Goal: Task Accomplishment & Management: Use online tool/utility

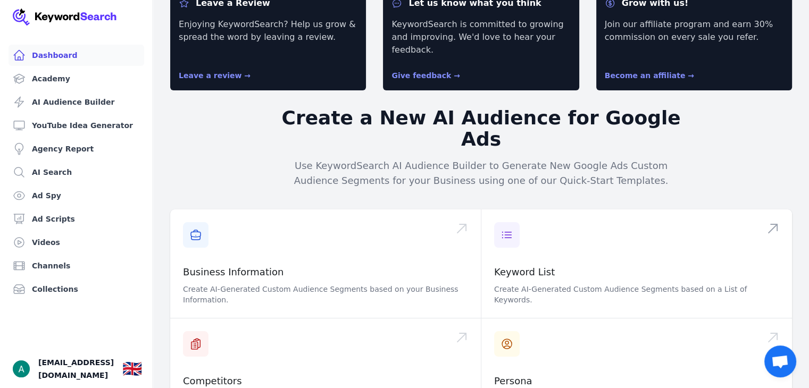
scroll to position [53, 0]
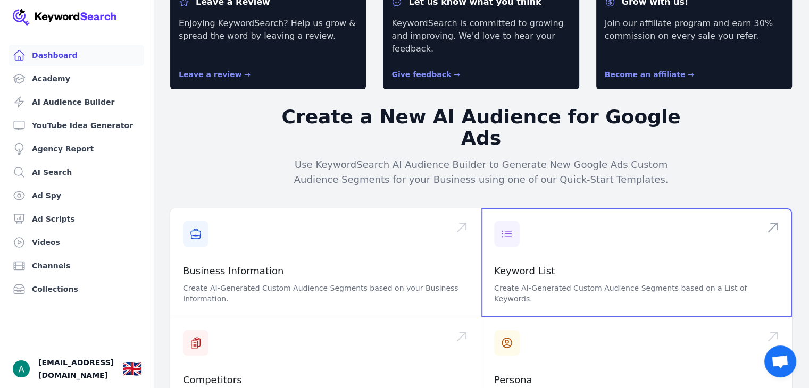
click at [773, 208] on span at bounding box center [636, 262] width 311 height 108
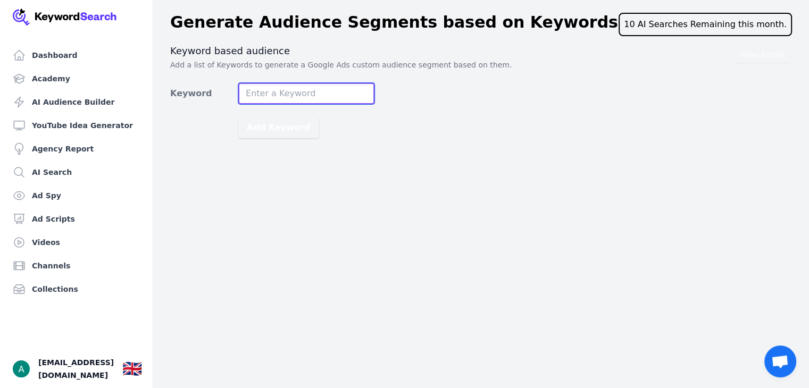
click at [319, 91] on input "Keyword" at bounding box center [306, 93] width 136 height 21
drag, startPoint x: 273, startPoint y: 96, endPoint x: 222, endPoint y: 98, distance: 51.1
click at [222, 98] on div "Keyword luxury perfume dupes" at bounding box center [272, 93] width 204 height 21
type input "perfume dupes"
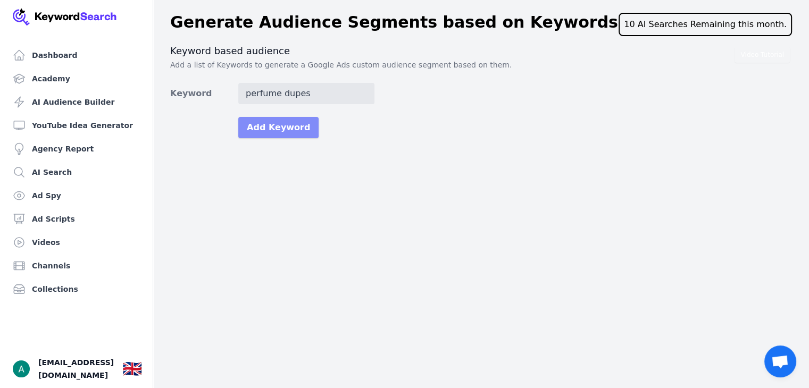
scroll to position [0, 0]
click at [257, 121] on button "Add Keyword" at bounding box center [278, 127] width 80 height 21
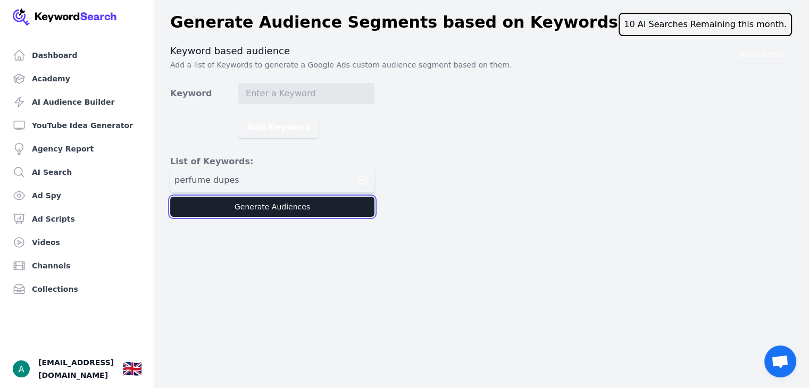
click at [285, 200] on button "Generate Audiences" at bounding box center [272, 207] width 204 height 20
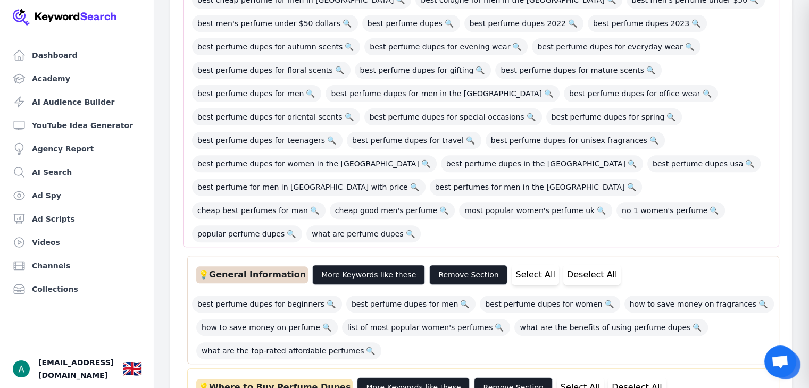
scroll to position [213, 0]
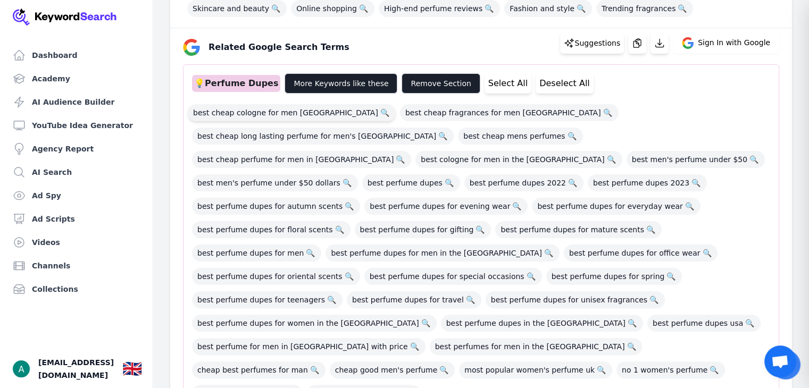
click at [279, 111] on span "best cheap cologne for men [GEOGRAPHIC_DATA] 🔍" at bounding box center [292, 112] width 208 height 17
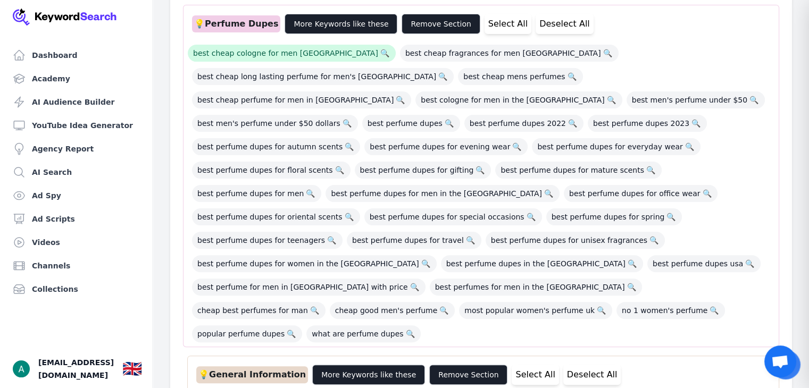
scroll to position [266, 0]
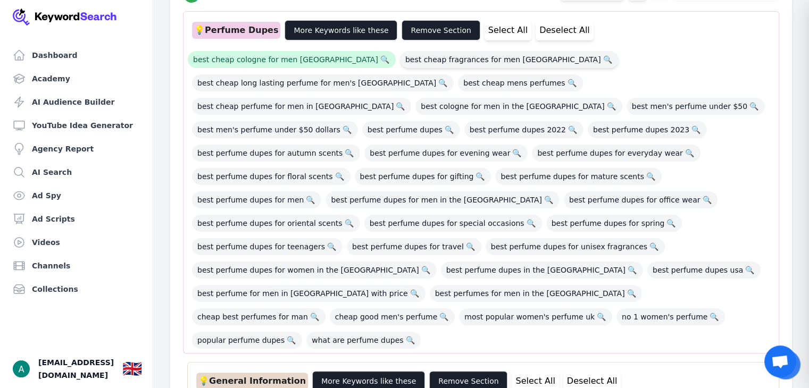
click at [400, 66] on span "best cheap fragrances for men uk 🔍" at bounding box center [509, 59] width 219 height 17
click at [559, 191] on span "best perfume dupes for men in the [GEOGRAPHIC_DATA] 🔍" at bounding box center [442, 199] width 234 height 17
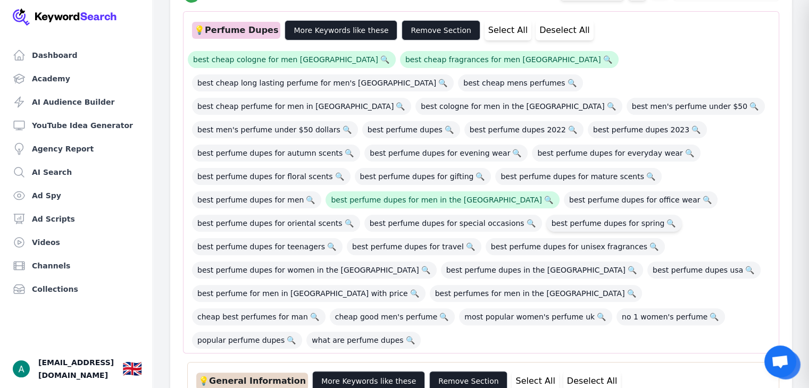
click at [546, 215] on span "best perfume dupes for spring 🔍" at bounding box center [614, 223] width 136 height 17
click at [342, 238] on span "best perfume dupes for teenagers 🔍" at bounding box center [267, 246] width 151 height 17
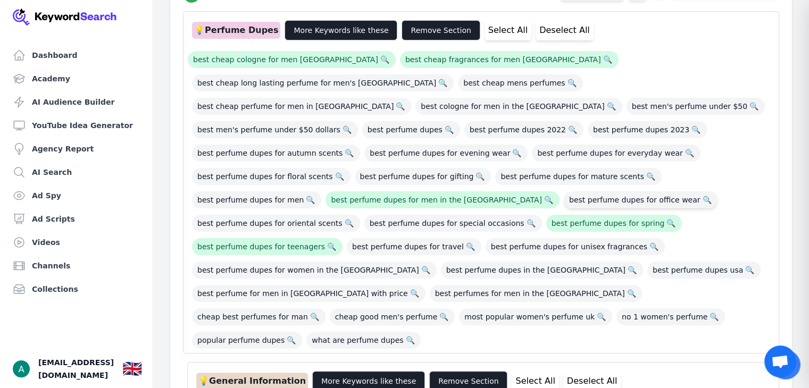
click at [564, 191] on span "best perfume dupes for office wear 🔍" at bounding box center [641, 199] width 154 height 17
click at [355, 168] on span "best perfume dupes for gifting 🔍" at bounding box center [423, 176] width 137 height 17
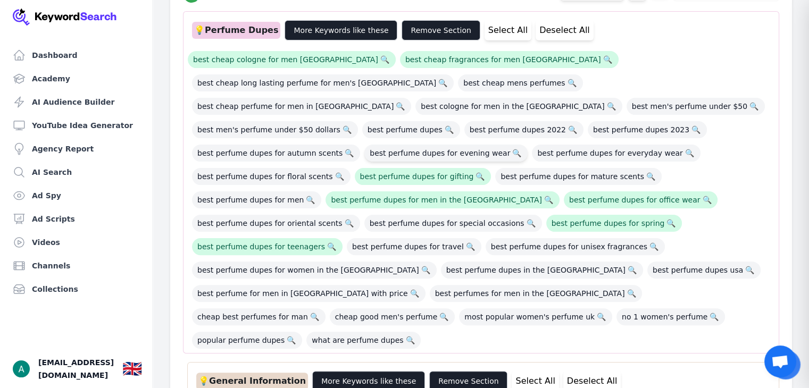
click at [364, 145] on span "best perfume dupes for evening wear 🔍" at bounding box center [445, 153] width 163 height 17
click at [362, 121] on span "best perfume dupes 🔍" at bounding box center [411, 129] width 98 height 17
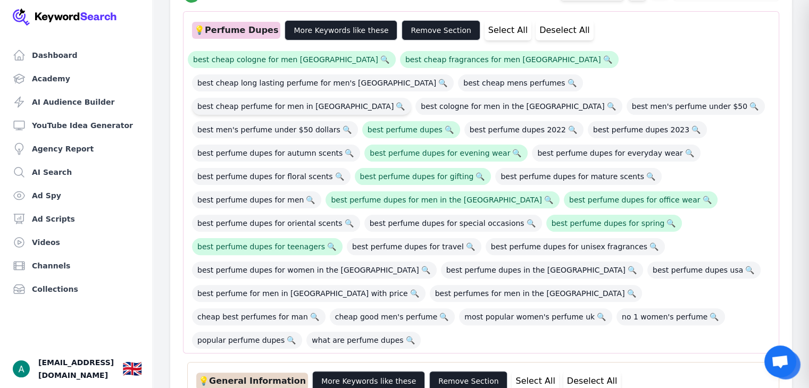
click at [272, 98] on span "best cheap perfume for men in [GEOGRAPHIC_DATA] 🔍" at bounding box center [301, 106] width 219 height 17
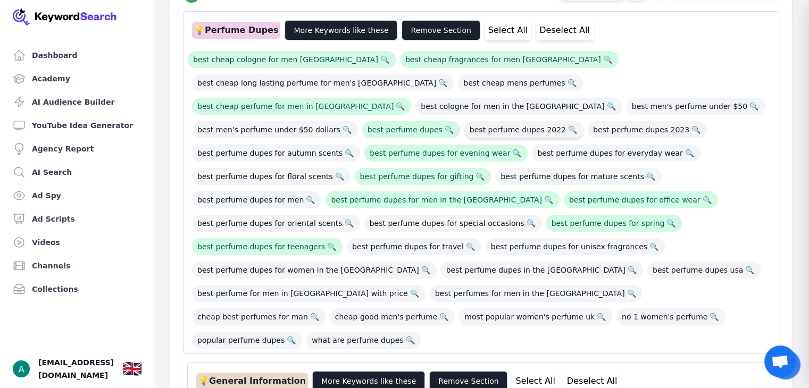
click at [464, 121] on span "best perfume dupes 2022 🔍" at bounding box center [523, 129] width 119 height 17
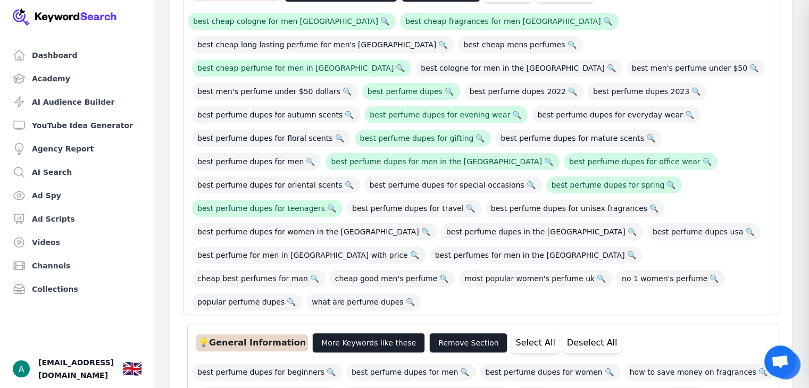
scroll to position [425, 0]
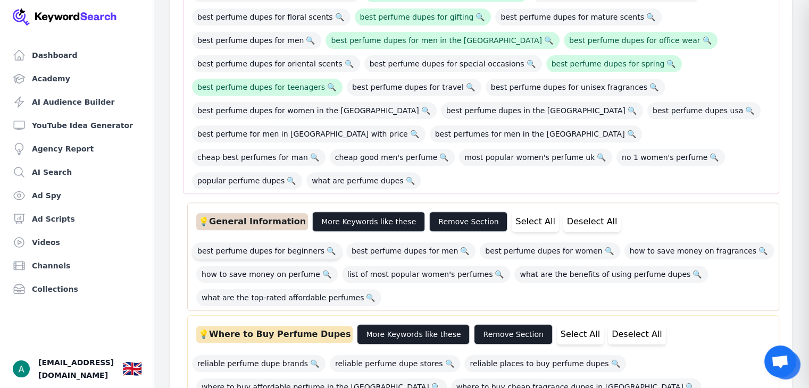
click at [268, 243] on span "best perfume dupes for beginners 🔍" at bounding box center [267, 251] width 150 height 17
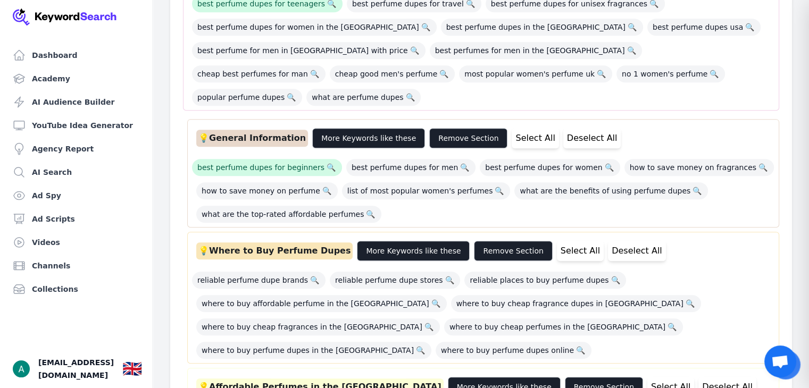
scroll to position [585, 0]
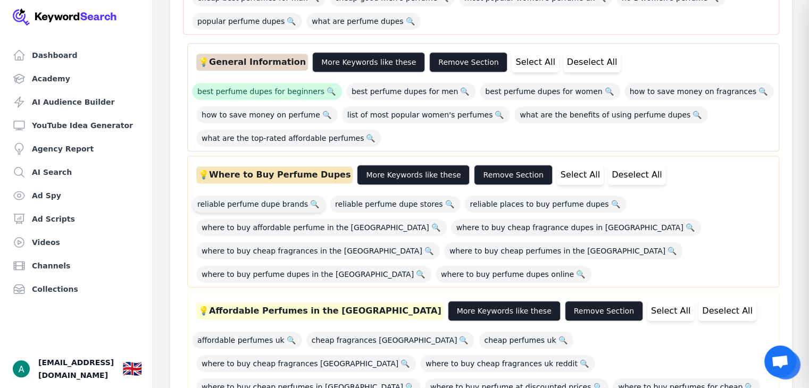
click at [228, 196] on span "reliable perfume dupe brands 🔍" at bounding box center [258, 204] width 133 height 17
click at [431, 266] on span "where to buy perfume dupes in the [GEOGRAPHIC_DATA] 🔍" at bounding box center [313, 274] width 235 height 17
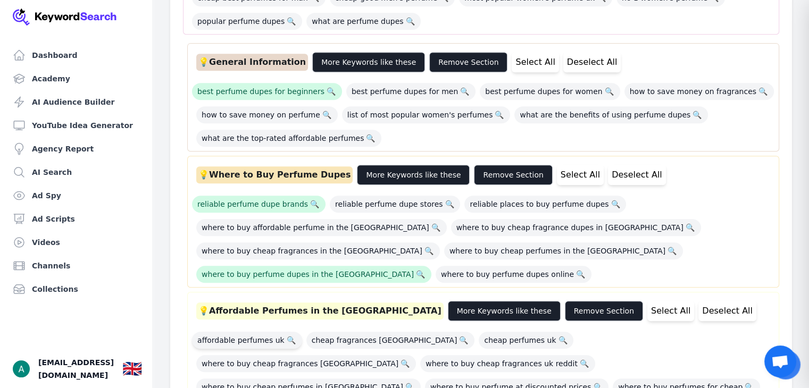
click at [268, 332] on span "affordable perfumes uk 🔍" at bounding box center [247, 340] width 110 height 17
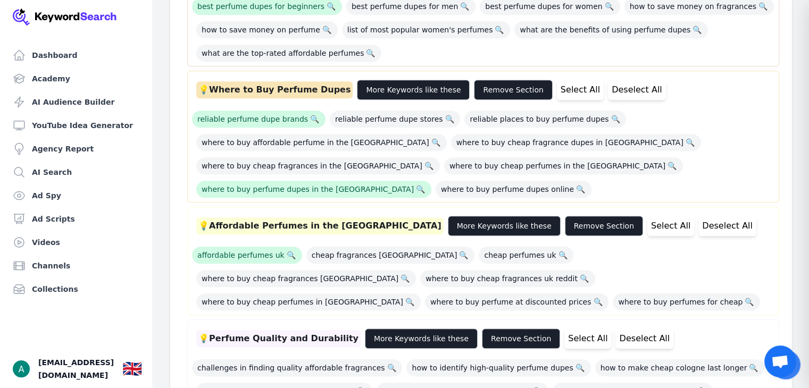
scroll to position [745, 0]
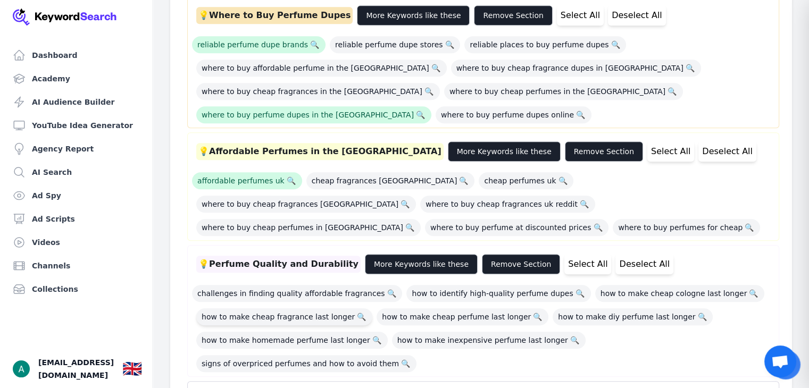
click at [256, 308] on span "how to make cheap fragrance last longer 🔍" at bounding box center [284, 316] width 176 height 17
click at [353, 355] on span "signs of overpriced perfumes and how to avoid them 🔍" at bounding box center [306, 363] width 220 height 17
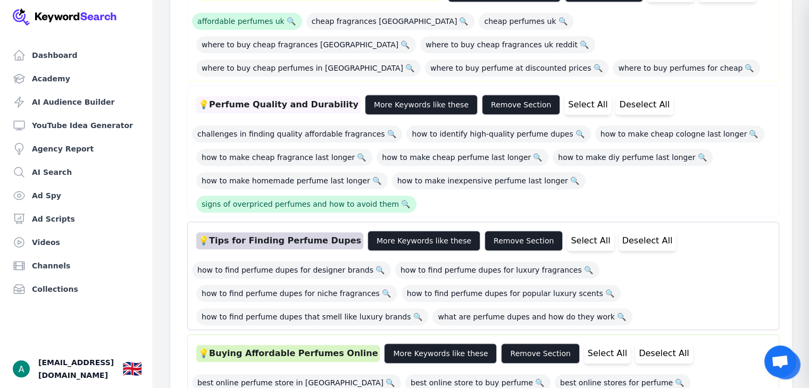
scroll to position [957, 0]
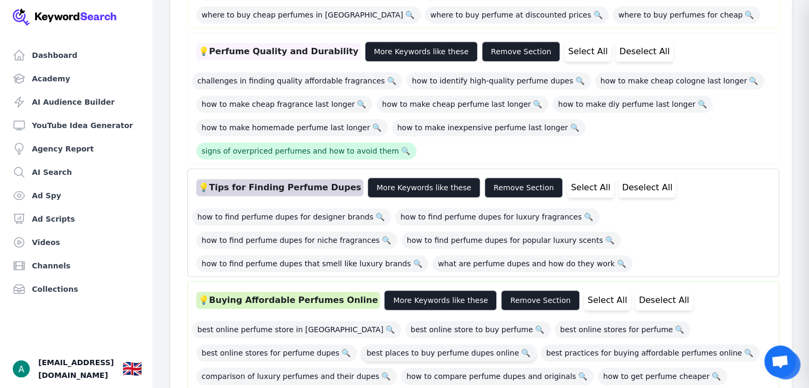
click at [361, 345] on span "best places to buy perfume dupes online 🔍" at bounding box center [448, 353] width 175 height 17
click at [598, 368] on span "how to get perfume cheaper 🔍" at bounding box center [662, 376] width 129 height 17
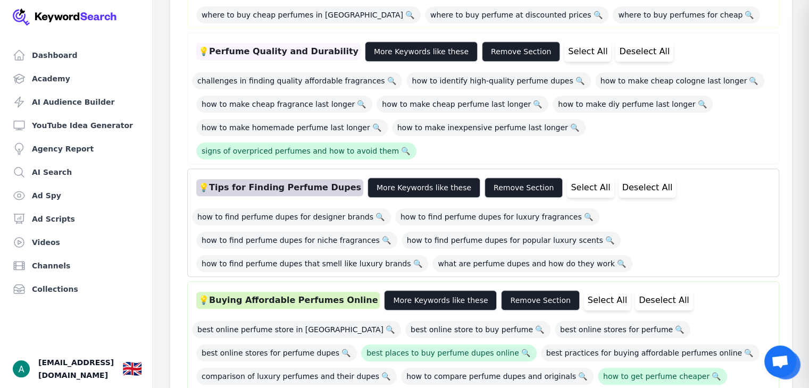
click at [588, 290] on button "Select All" at bounding box center [607, 300] width 47 height 20
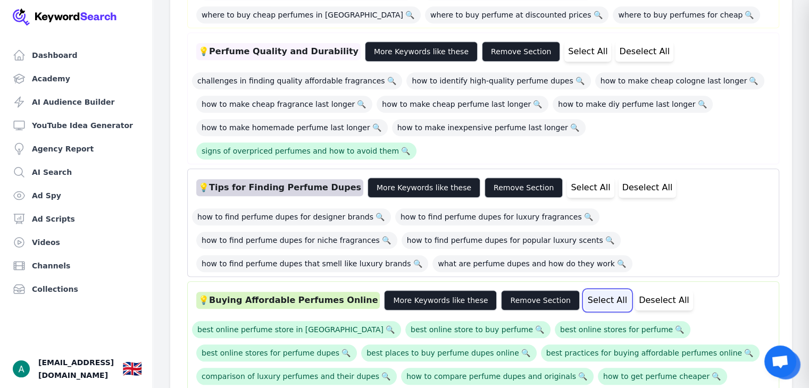
click at [590, 290] on button "Select All" at bounding box center [607, 300] width 47 height 20
click at [534, 290] on button "Remove Section" at bounding box center [540, 300] width 78 height 20
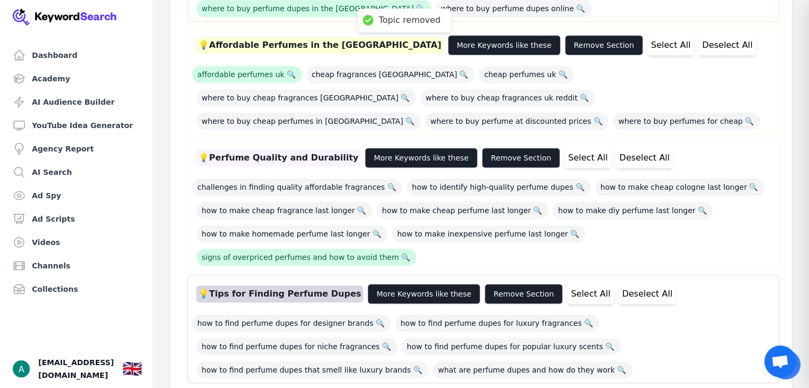
scroll to position [798, 0]
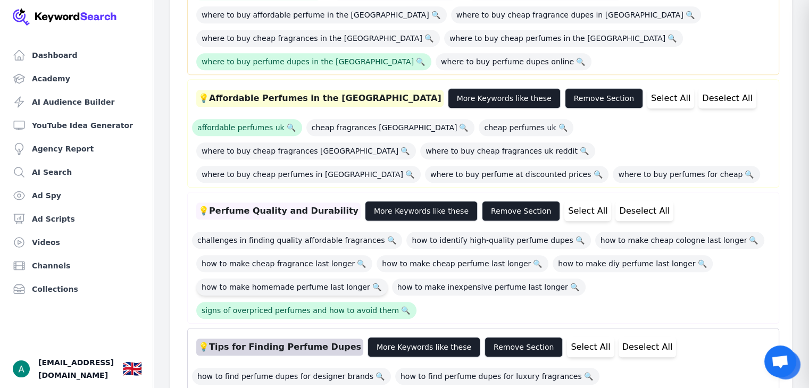
click at [327, 279] on span "how to make homemade perfume last longer 🔍" at bounding box center [291, 287] width 191 height 17
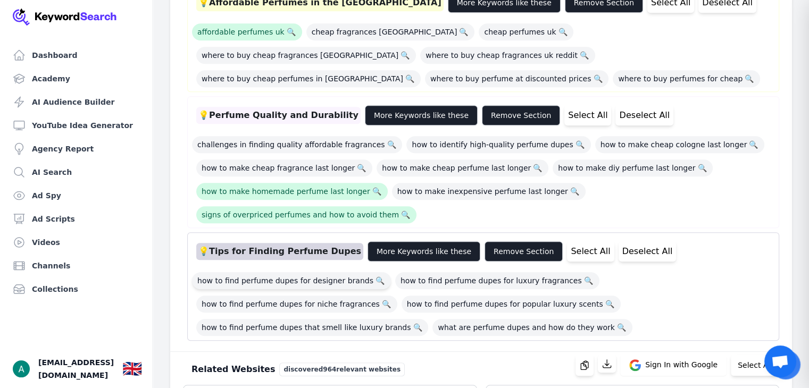
scroll to position [904, 0]
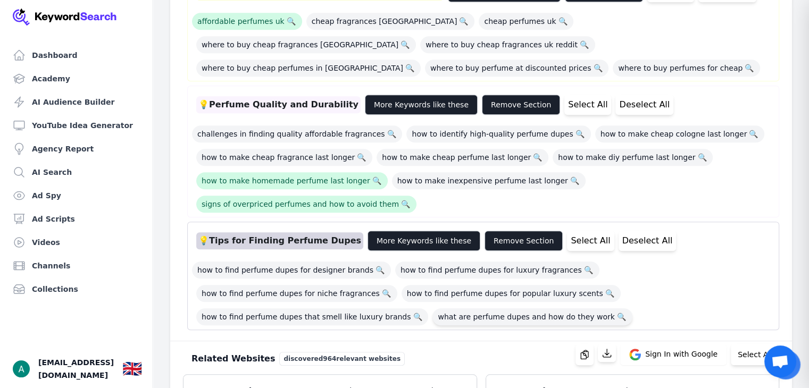
click at [432, 308] on span "what are perfume dupes and how do they work 🔍" at bounding box center [531, 316] width 199 height 17
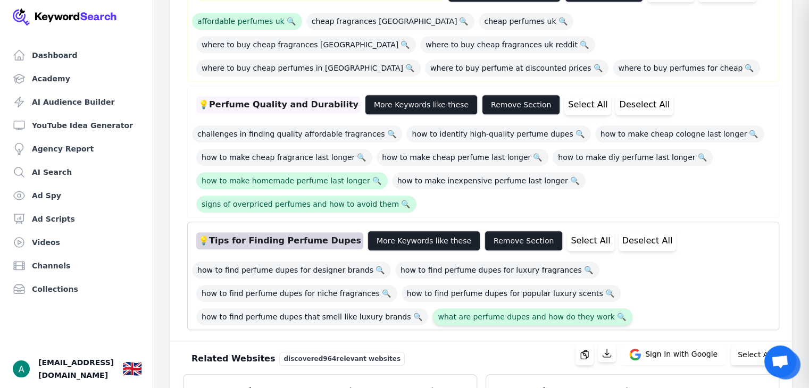
drag, startPoint x: 311, startPoint y: 225, endPoint x: 294, endPoint y: 222, distance: 16.8
click at [432, 308] on span "what are perfume dupes and how do they work 🔍" at bounding box center [531, 316] width 199 height 17
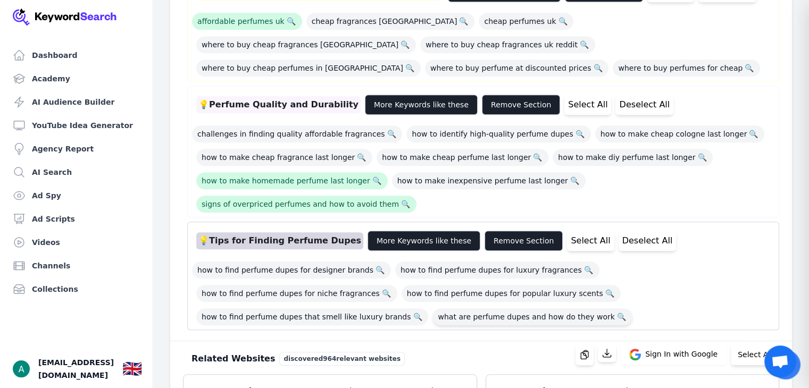
click at [432, 308] on span "what are perfume dupes and how do they work 🔍" at bounding box center [531, 316] width 199 height 17
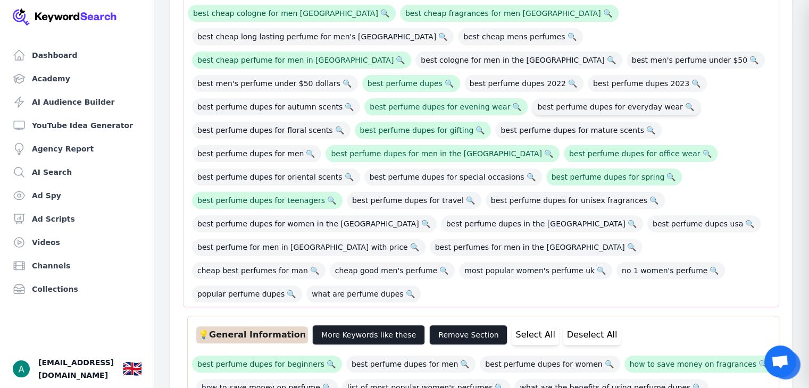
scroll to position [319, 0]
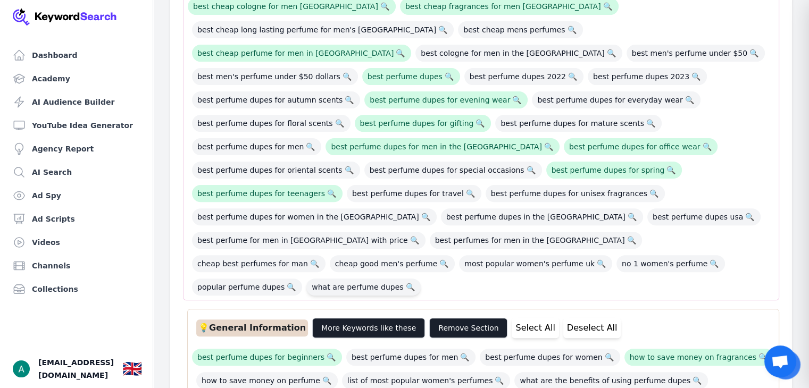
click at [421, 279] on span "what are perfume dupes 🔍" at bounding box center [363, 287] width 114 height 17
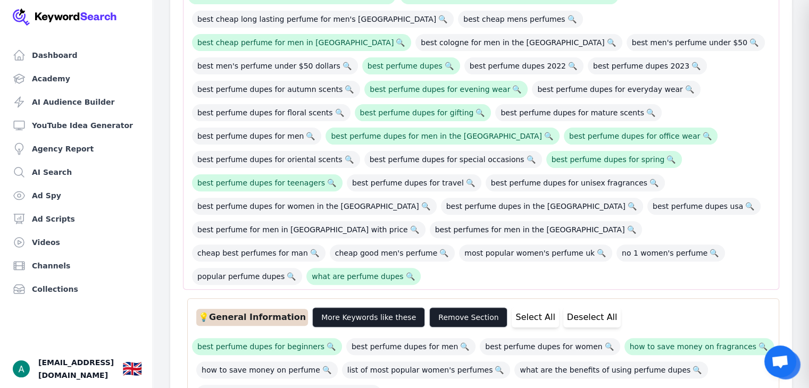
scroll to position [479, 0]
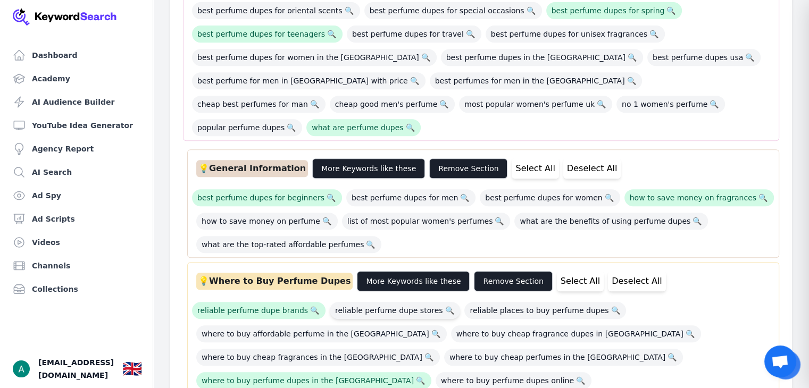
click at [407, 302] on span "reliable perfume dupe stores 🔍" at bounding box center [395, 310] width 130 height 17
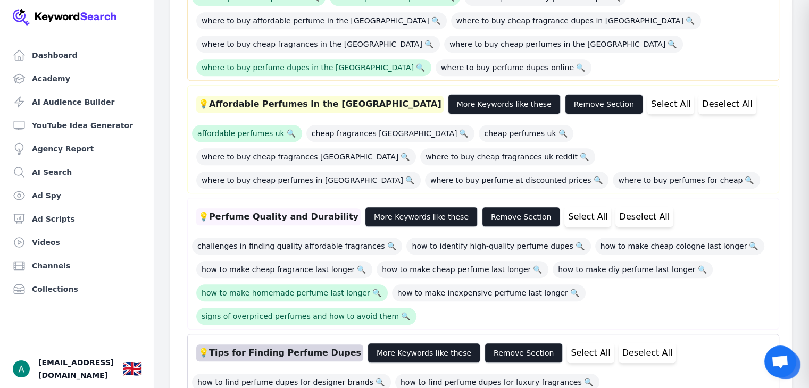
scroll to position [798, 0]
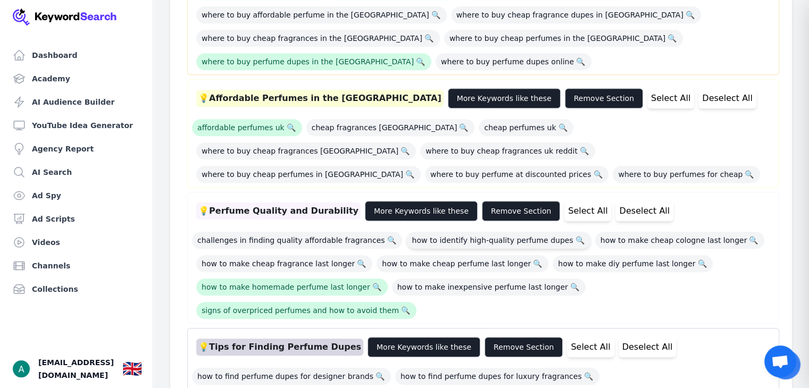
click at [449, 232] on span "how to identify high-quality perfume dupes 🔍" at bounding box center [498, 240] width 184 height 17
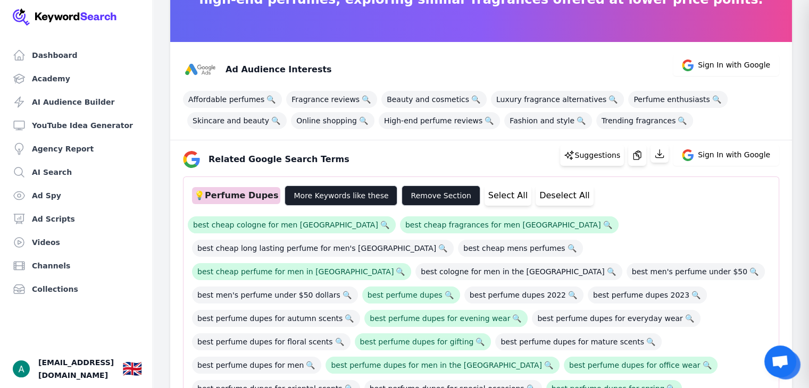
scroll to position [160, 0]
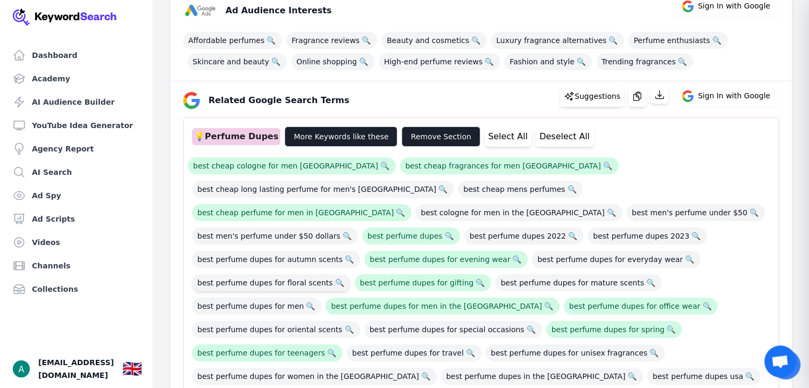
click at [350, 274] on span "best perfume dupes for floral scents 🔍" at bounding box center [271, 282] width 158 height 17
click at [626, 204] on span "best men's perfume under $50 🔍" at bounding box center [695, 212] width 138 height 17
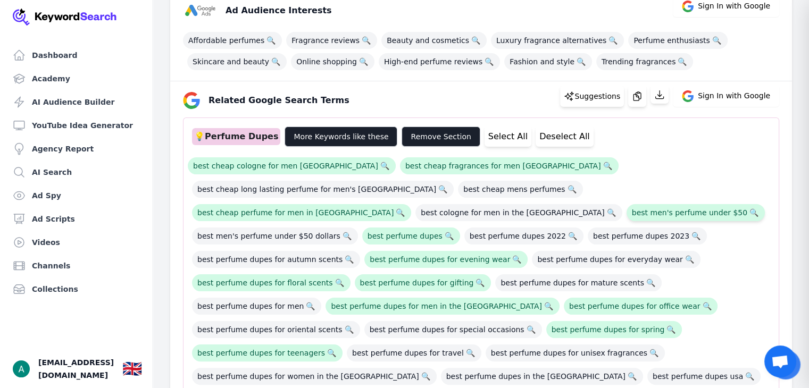
click at [626, 204] on span "best men's perfume under $50 🔍" at bounding box center [695, 212] width 138 height 17
click at [646, 97] on button "button" at bounding box center [637, 96] width 18 height 21
